Goal: Use online tool/utility: Utilize a website feature to perform a specific function

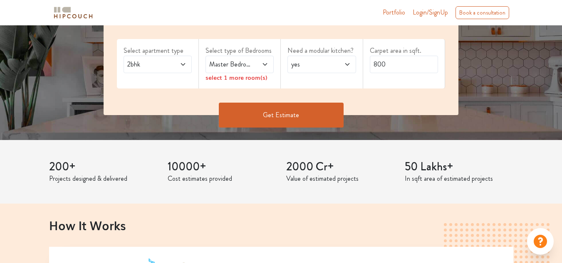
scroll to position [125, 0]
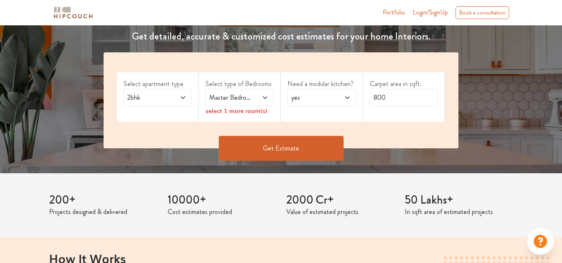
click at [267, 97] on icon at bounding box center [265, 97] width 7 height 7
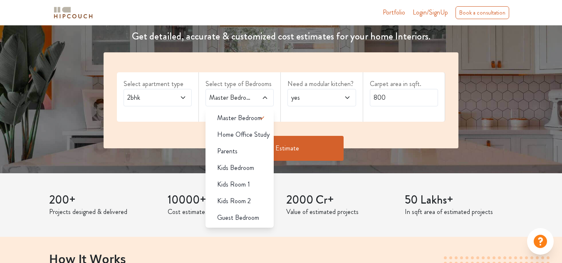
click at [371, 62] on div "Select apartment type 2bhk Select type of Bedrooms Master Bedroom Master Bedroo…" at bounding box center [281, 100] width 355 height 96
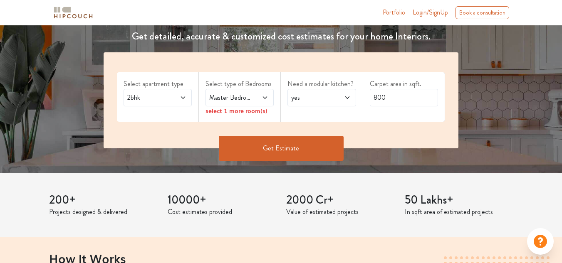
click at [386, 95] on input "800" at bounding box center [404, 97] width 68 height 17
type input "8"
type input "3"
click at [180, 99] on icon at bounding box center [183, 97] width 7 height 7
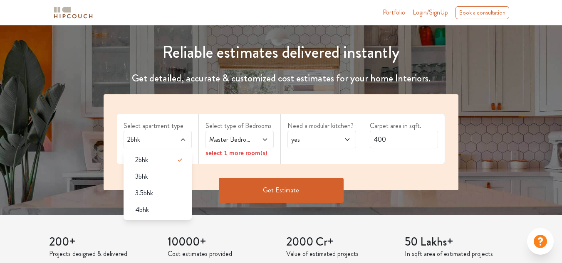
scroll to position [83, 0]
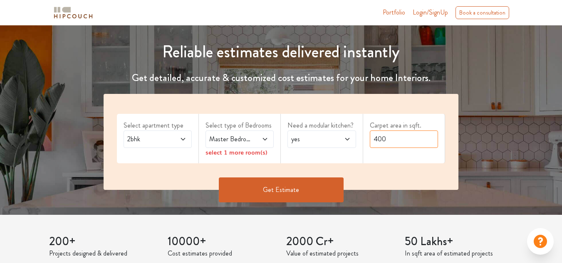
click at [378, 137] on input "400" at bounding box center [404, 139] width 68 height 17
type input "500"
click at [300, 194] on button "Get Estimate" at bounding box center [281, 190] width 125 height 25
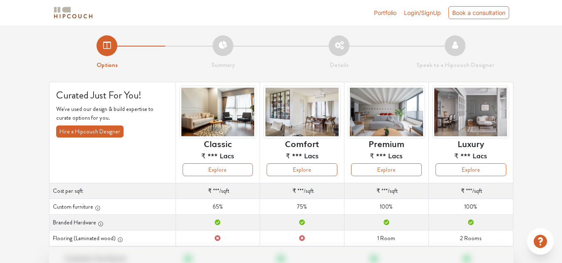
click at [63, 16] on img at bounding box center [73, 12] width 42 height 15
